Goal: Navigation & Orientation: Understand site structure

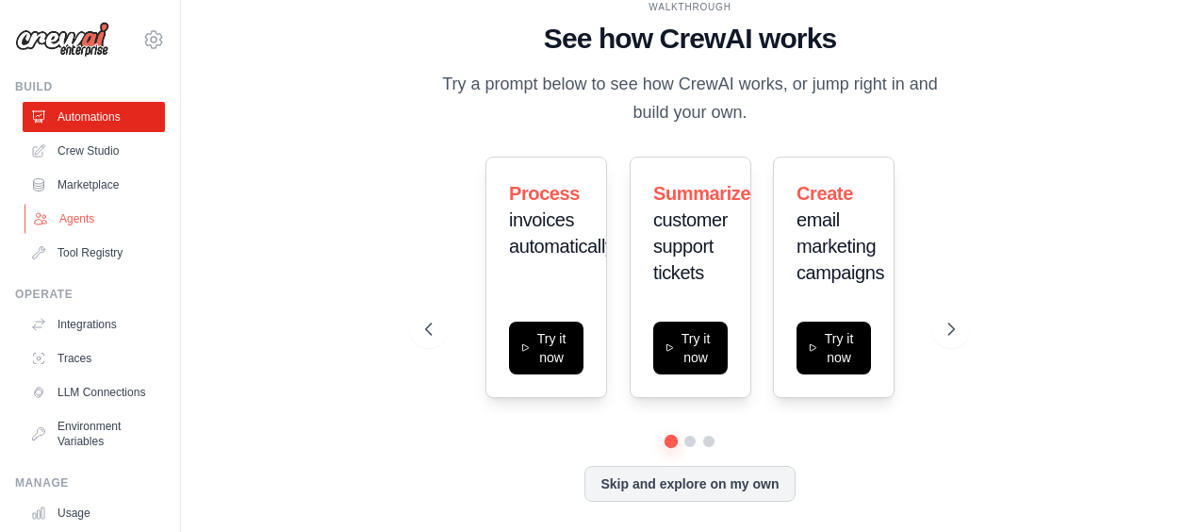
click at [106, 217] on link "Agents" at bounding box center [96, 219] width 142 height 30
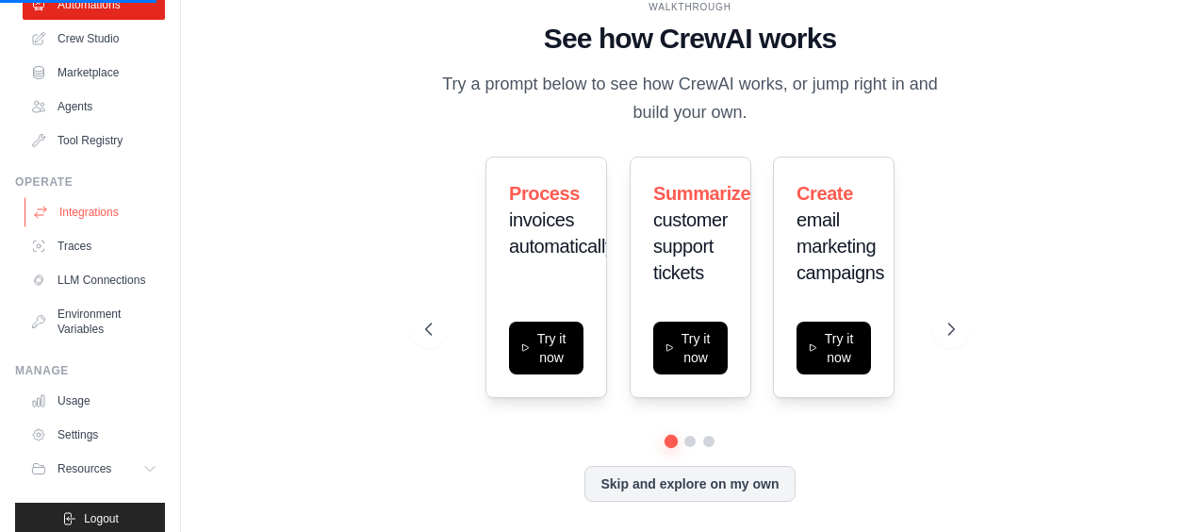
scroll to position [111, 0]
click at [100, 289] on link "LLM Connections" at bounding box center [96, 281] width 142 height 30
click at [91, 342] on link "Environment Variables" at bounding box center [96, 322] width 142 height 45
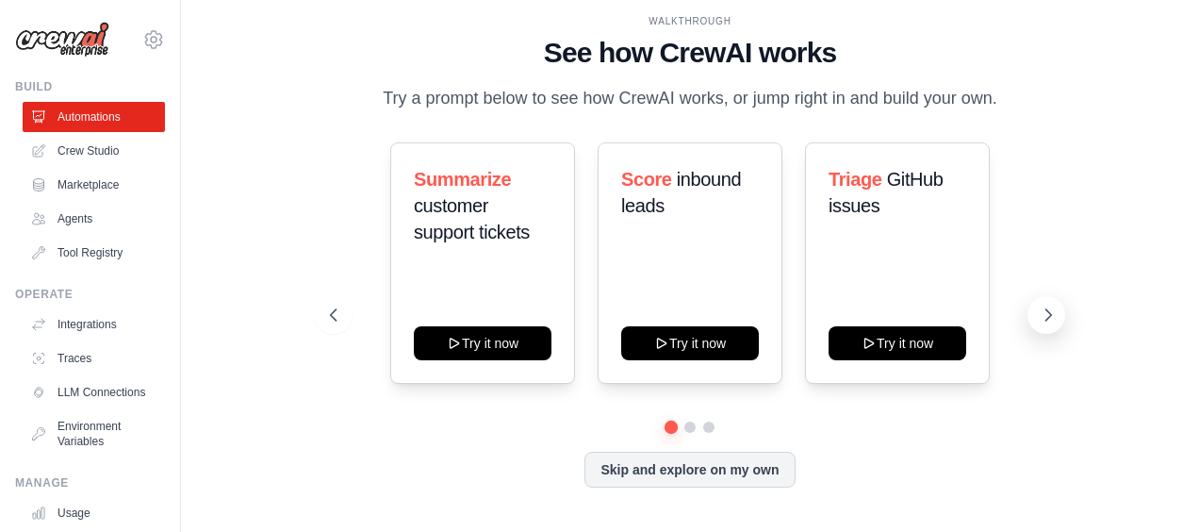
click at [1043, 324] on icon at bounding box center [1048, 314] width 19 height 19
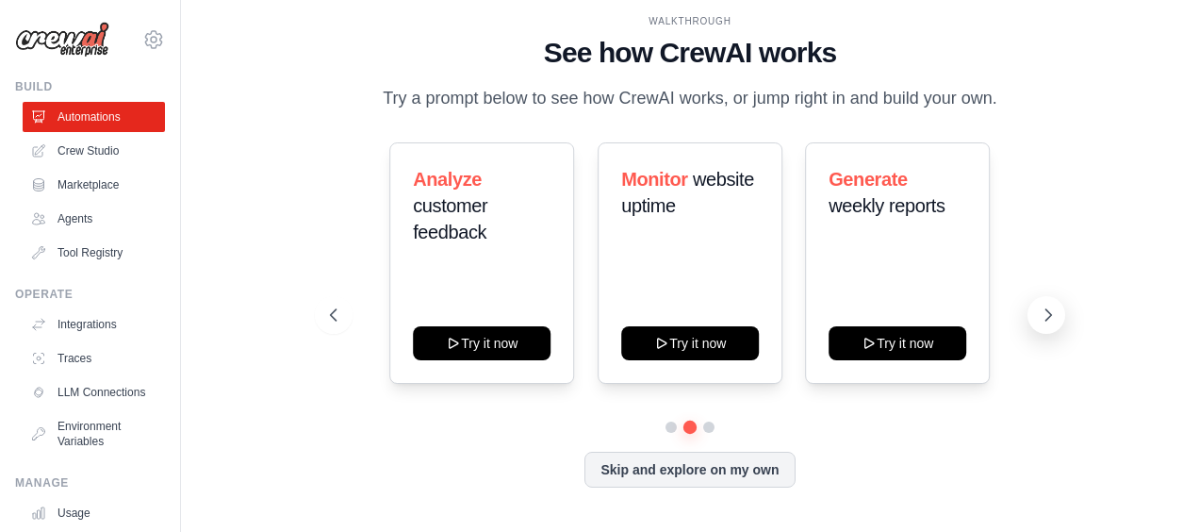
click at [1043, 324] on icon at bounding box center [1048, 314] width 19 height 19
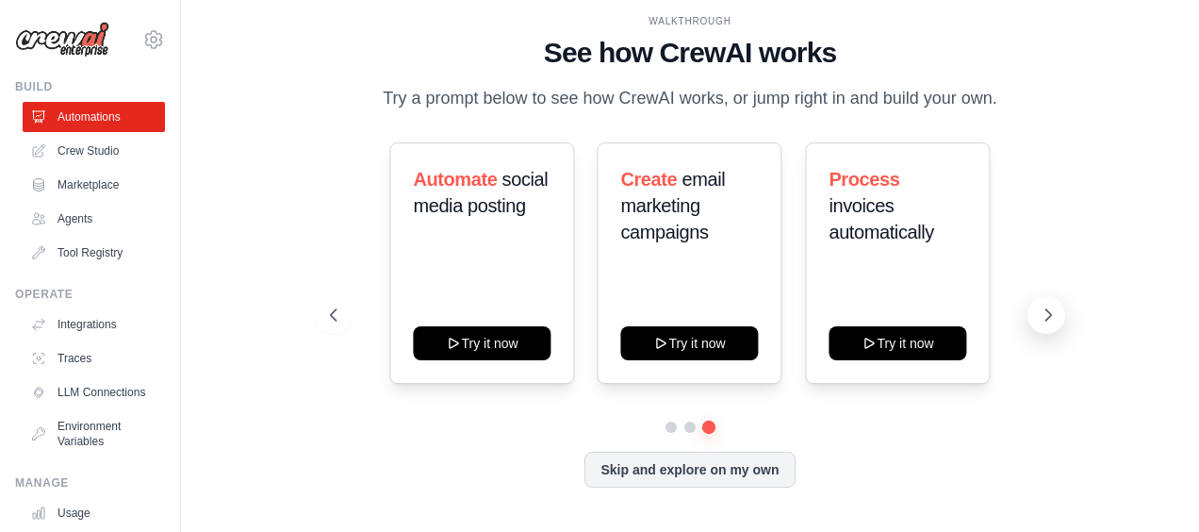
click at [1056, 324] on icon at bounding box center [1048, 314] width 19 height 19
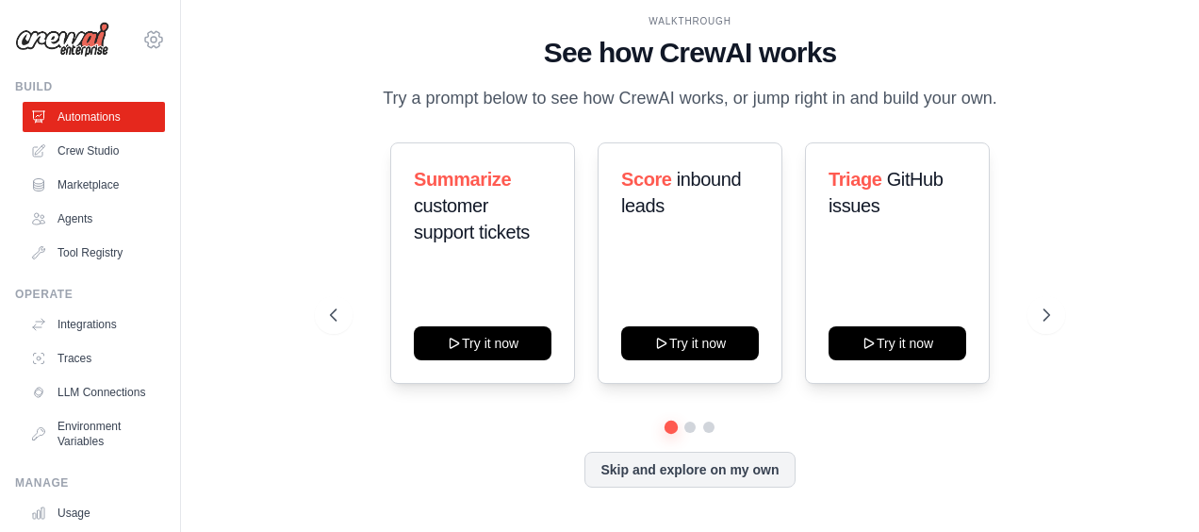
click at [145, 31] on icon at bounding box center [153, 39] width 17 height 16
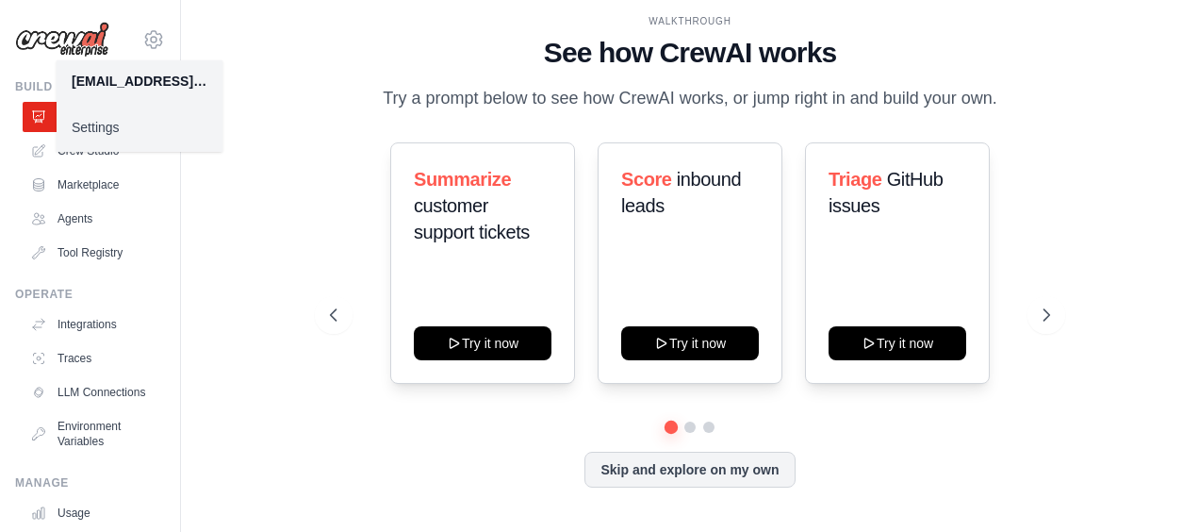
click at [261, 57] on div "WALKTHROUGH See how CrewAI works Try a prompt below to see how CrewAI works, or…" at bounding box center [690, 266] width 958 height 494
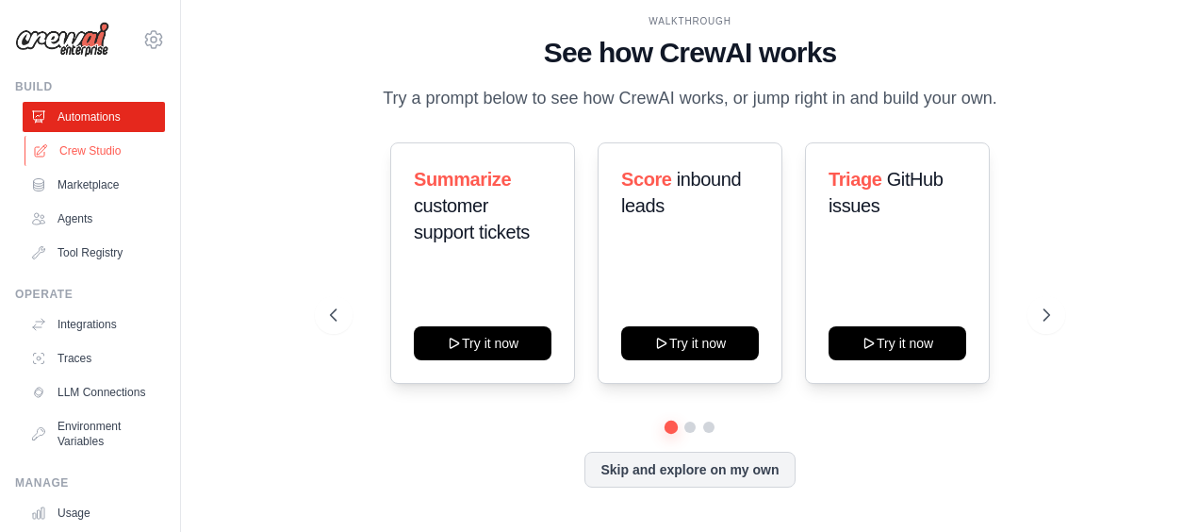
click at [76, 156] on link "Crew Studio" at bounding box center [96, 151] width 142 height 30
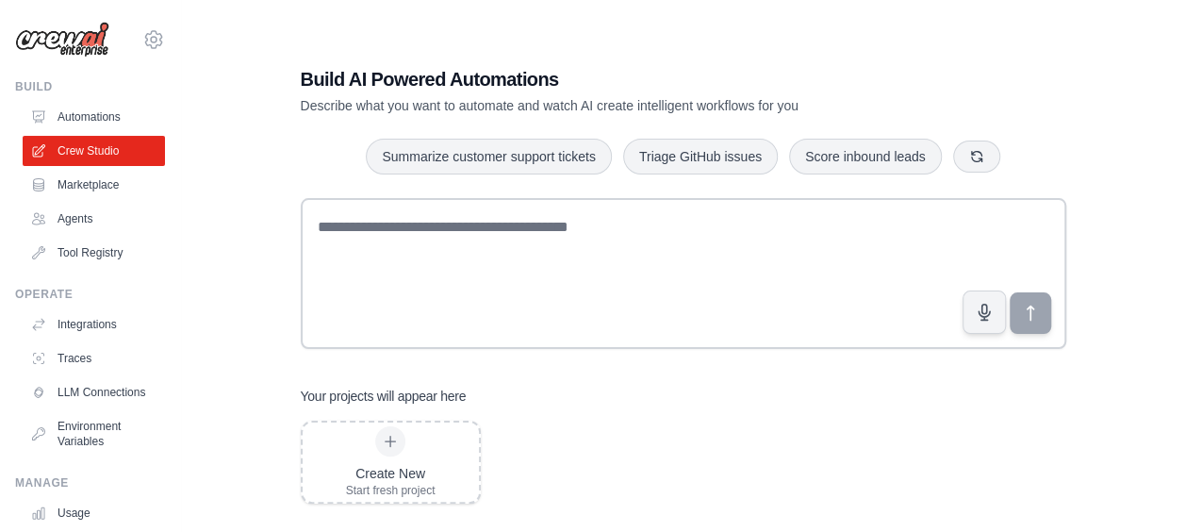
scroll to position [38, 0]
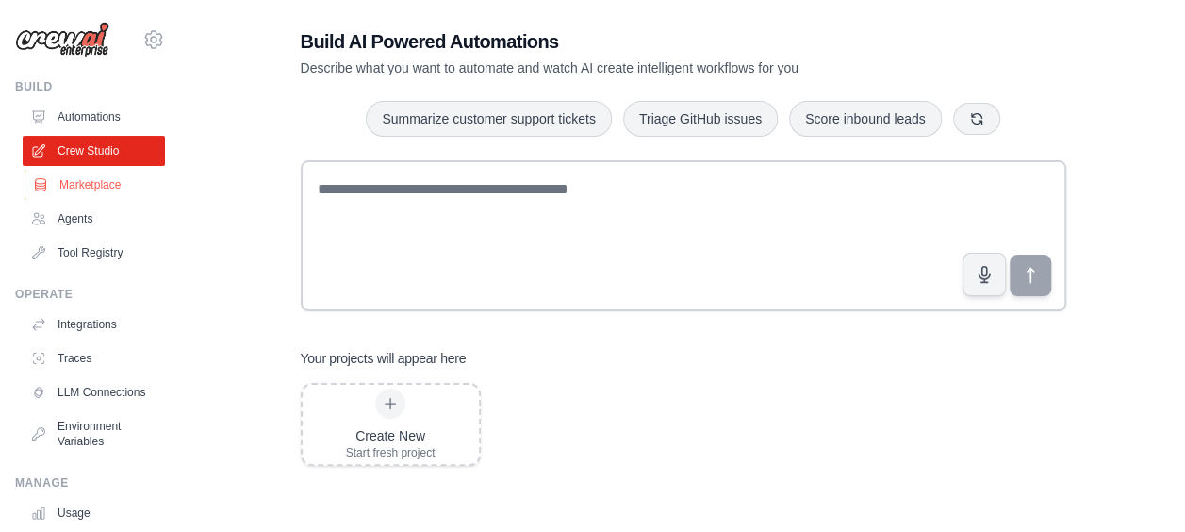
click at [87, 181] on link "Marketplace" at bounding box center [96, 185] width 142 height 30
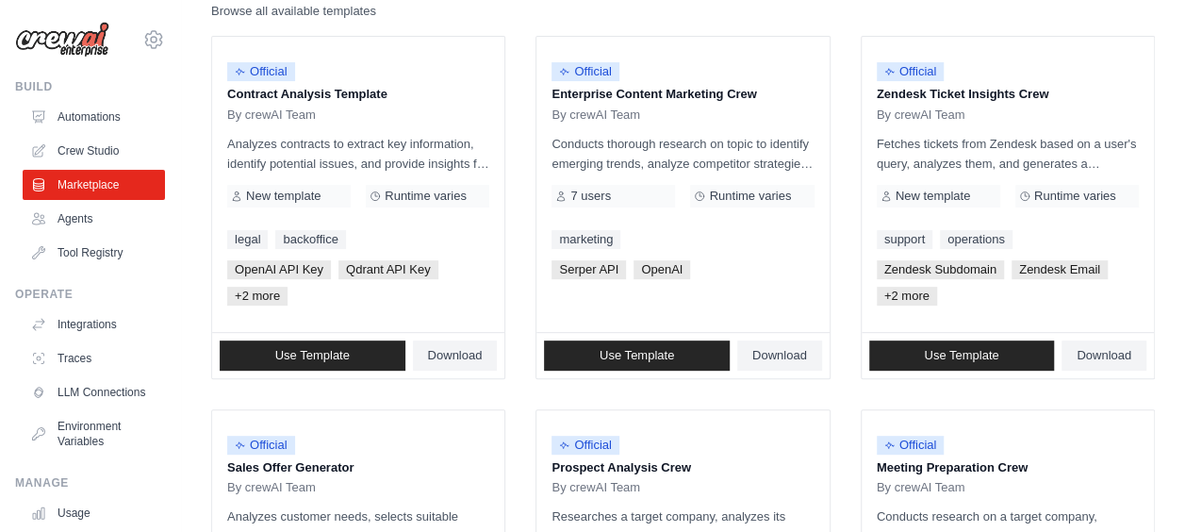
scroll to position [220, 0]
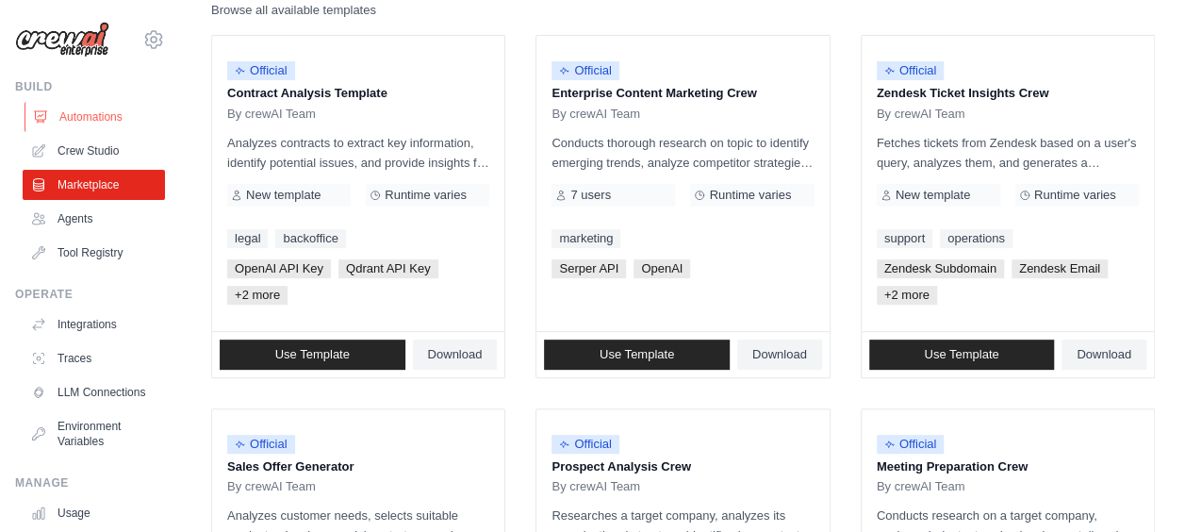
click at [85, 113] on link "Automations" at bounding box center [96, 117] width 142 height 30
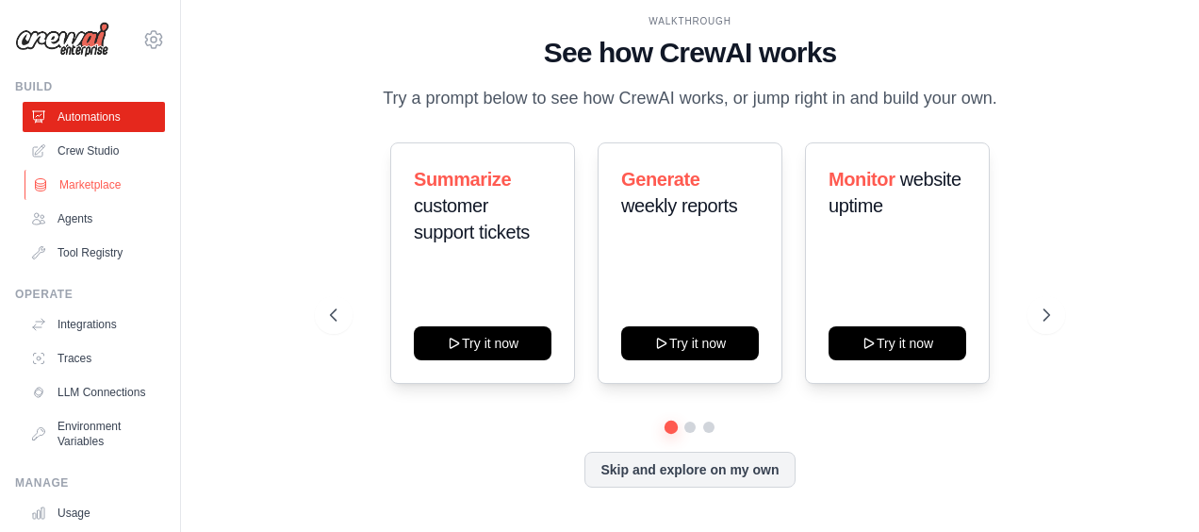
click at [87, 177] on link "Marketplace" at bounding box center [96, 185] width 142 height 30
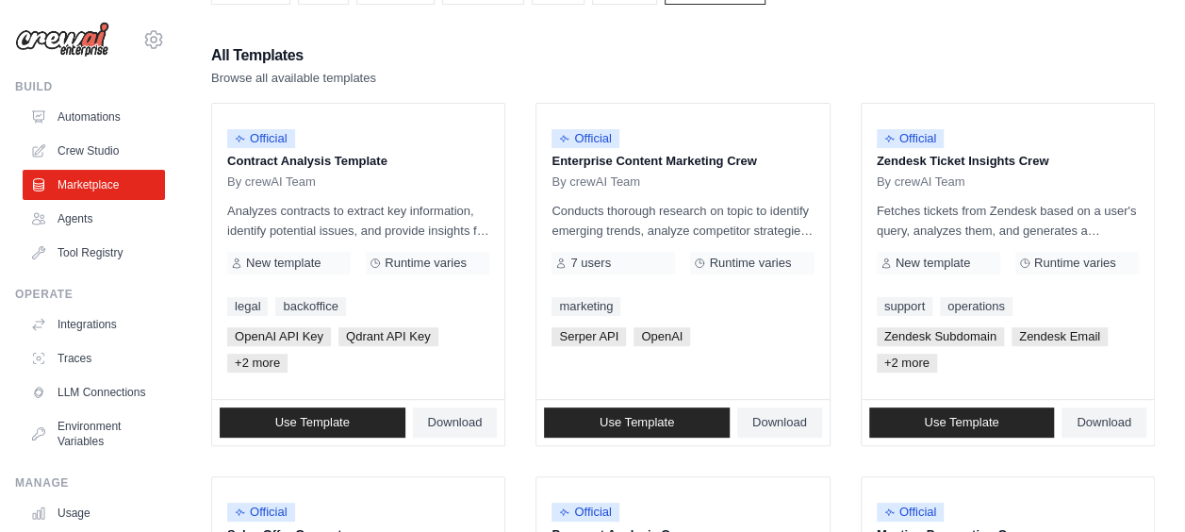
scroll to position [151, 0]
